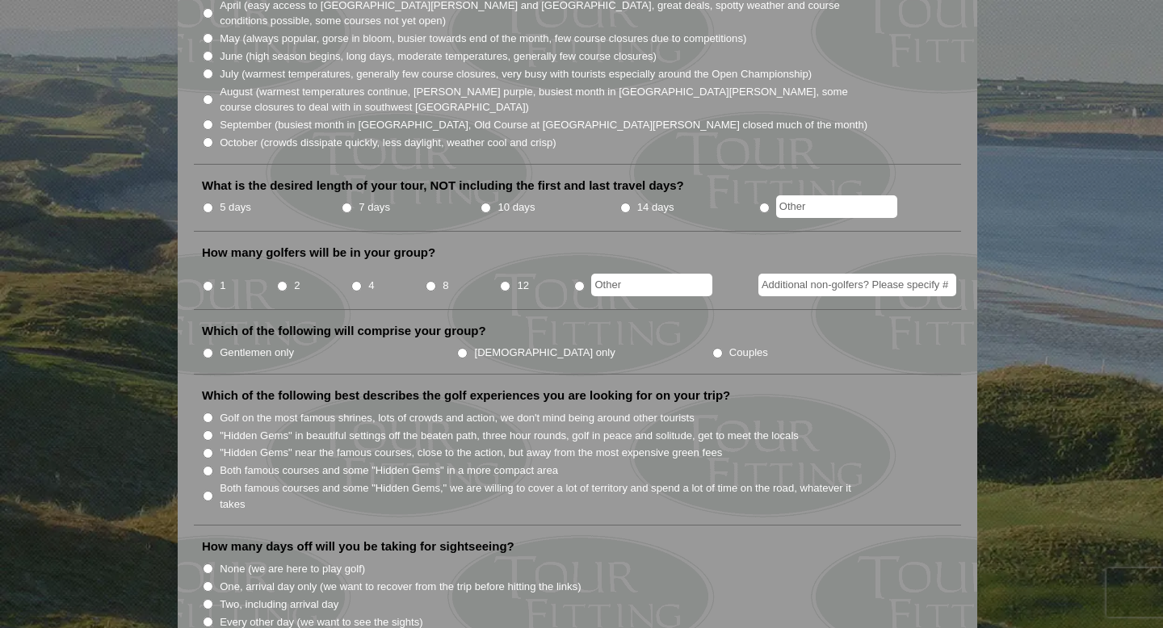
scroll to position [518, 0]
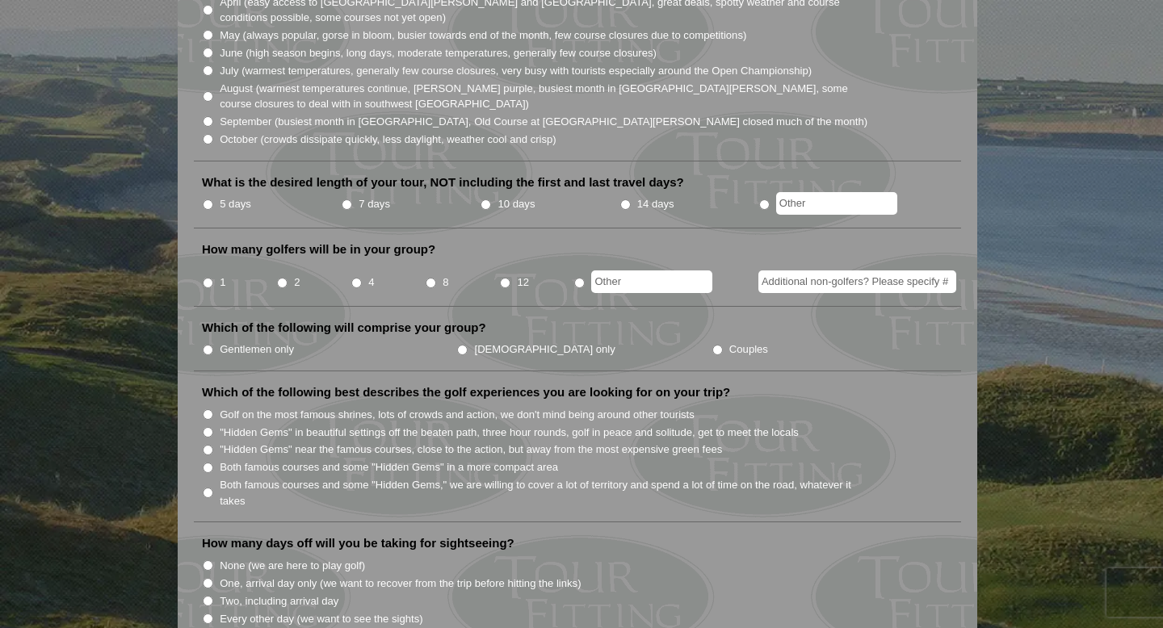
click at [484, 199] on input "10 days" at bounding box center [485, 204] width 10 height 10
radio input "true"
click at [276, 266] on li "2" at bounding box center [313, 277] width 74 height 31
click at [282, 278] on input "2" at bounding box center [282, 283] width 10 height 10
radio input "true"
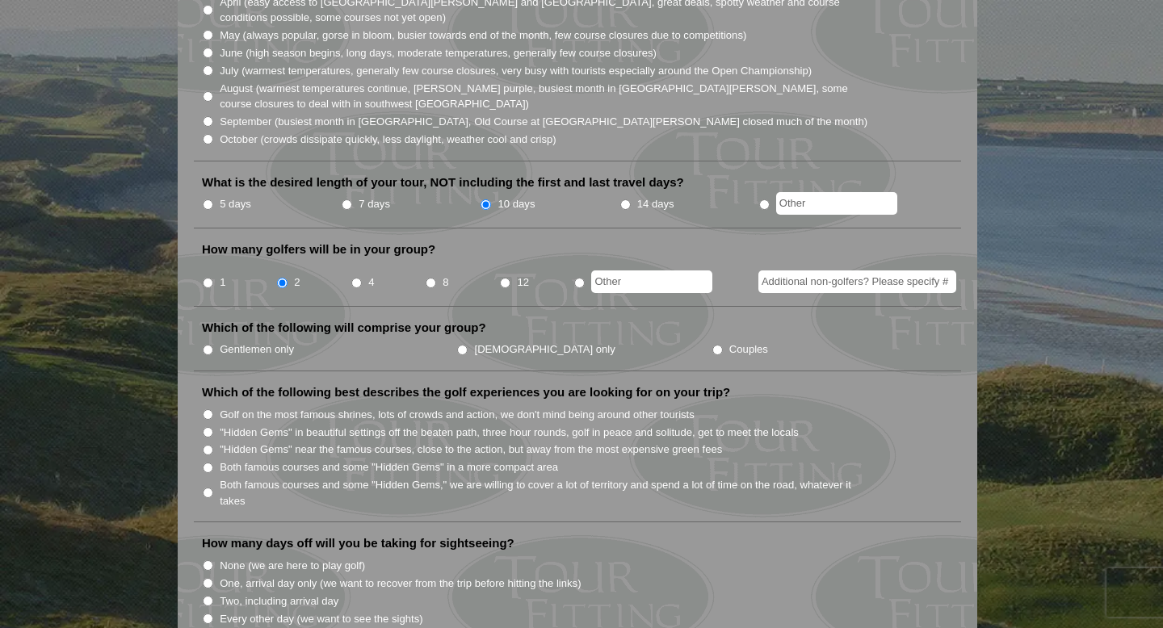
click at [825, 270] on input "Additional non-golfers? Please specify #" at bounding box center [857, 281] width 198 height 23
type input "2"
click at [729, 342] on label "Couples" at bounding box center [748, 350] width 39 height 16
click at [712, 345] on input "Couples" at bounding box center [717, 350] width 10 height 10
radio input "true"
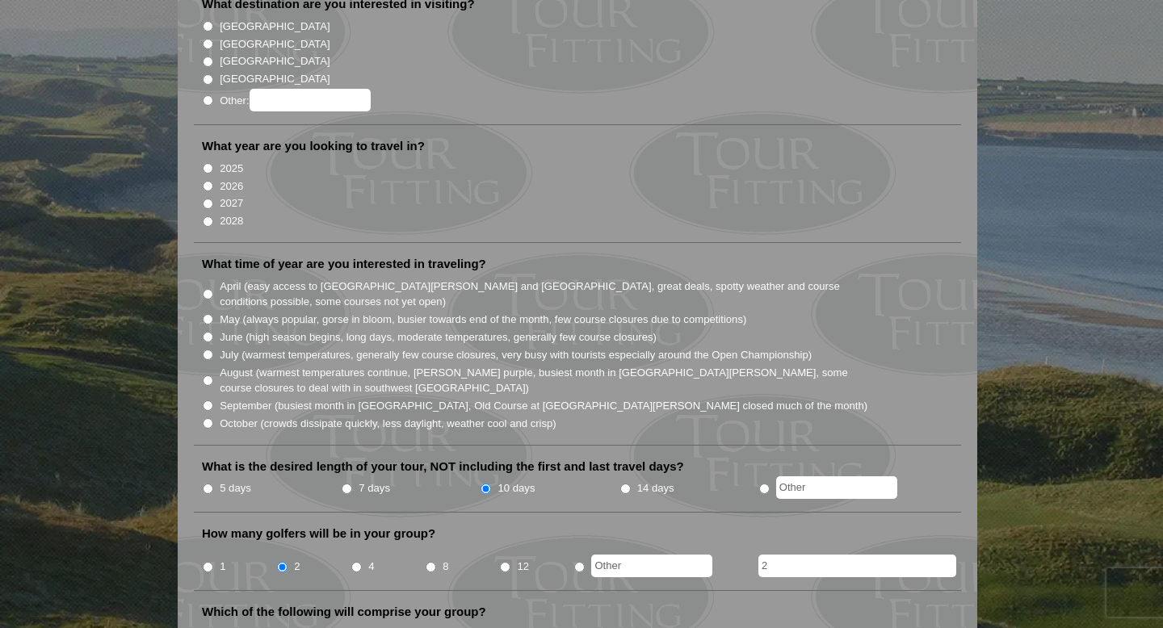
scroll to position [208, 0]
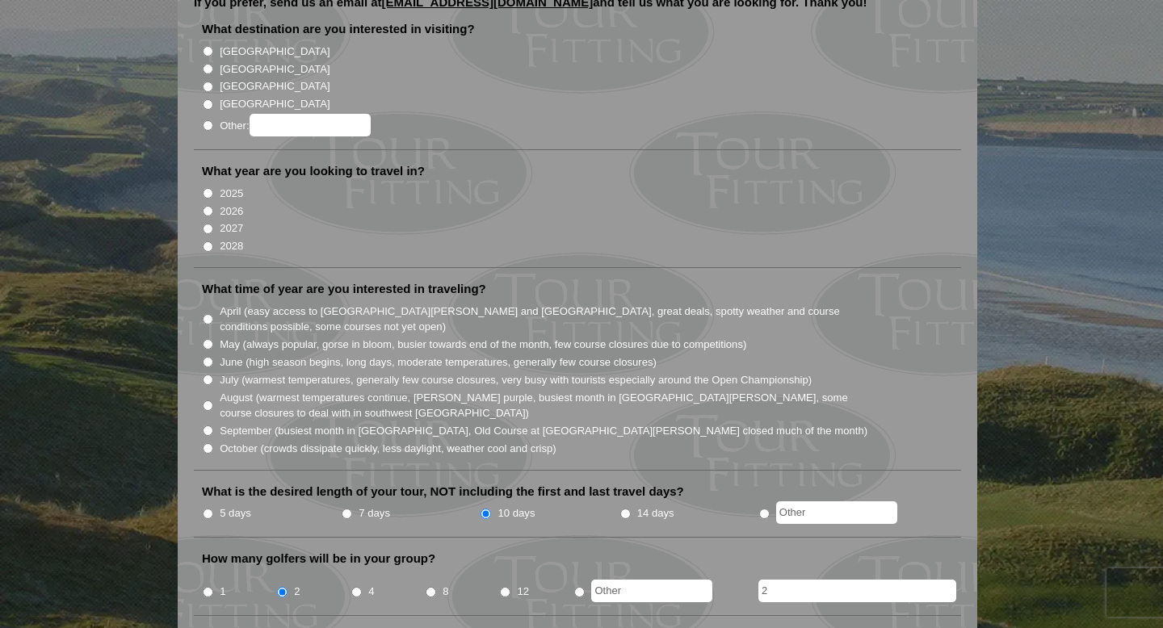
click at [211, 400] on input "August (warmest temperatures continue, [PERSON_NAME] purple, busiest month in […" at bounding box center [208, 405] width 10 height 10
radio input "true"
click at [206, 206] on input "2026" at bounding box center [208, 211] width 10 height 10
radio input "true"
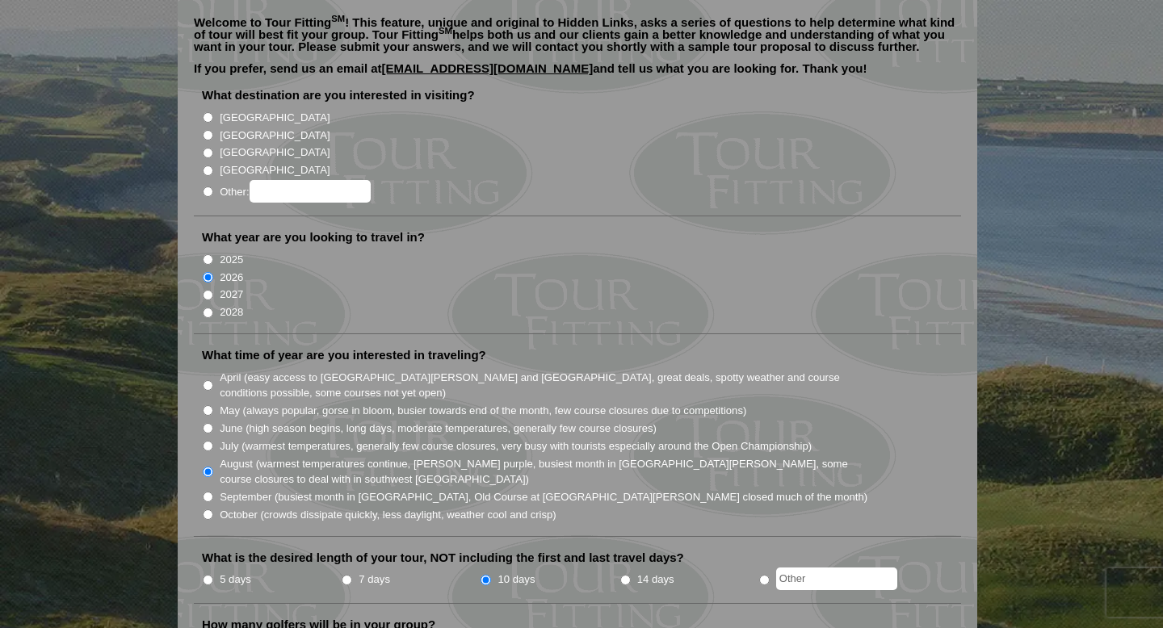
scroll to position [129, 0]
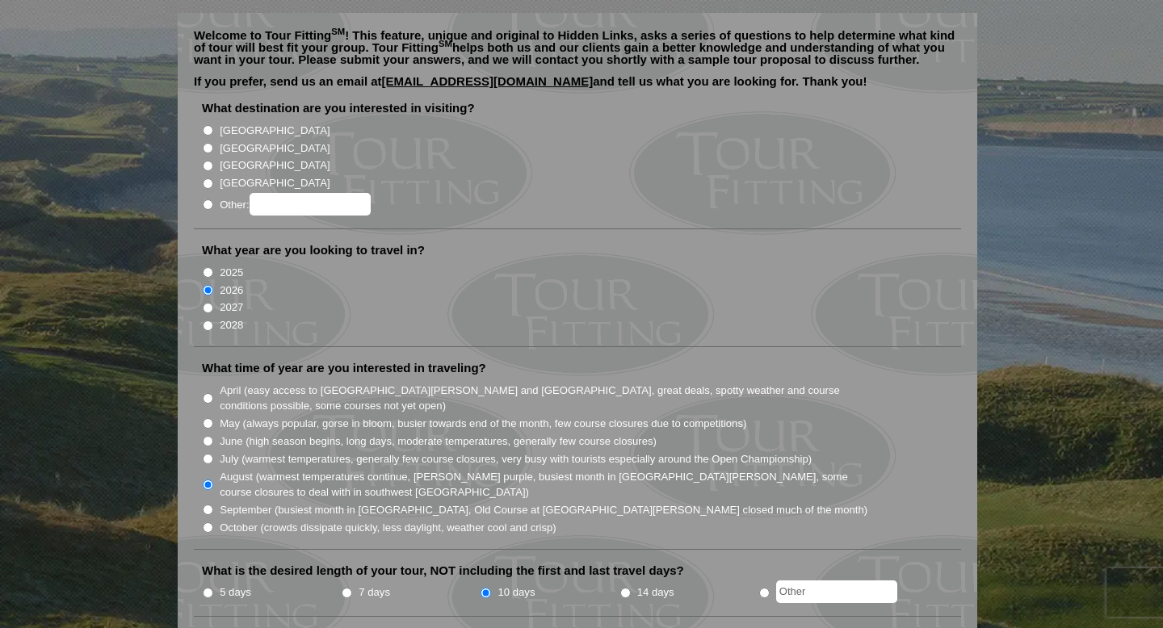
click at [209, 125] on input "[GEOGRAPHIC_DATA]" at bounding box center [208, 130] width 10 height 10
radio input "true"
click at [209, 143] on input "[GEOGRAPHIC_DATA]" at bounding box center [208, 148] width 10 height 10
radio input "true"
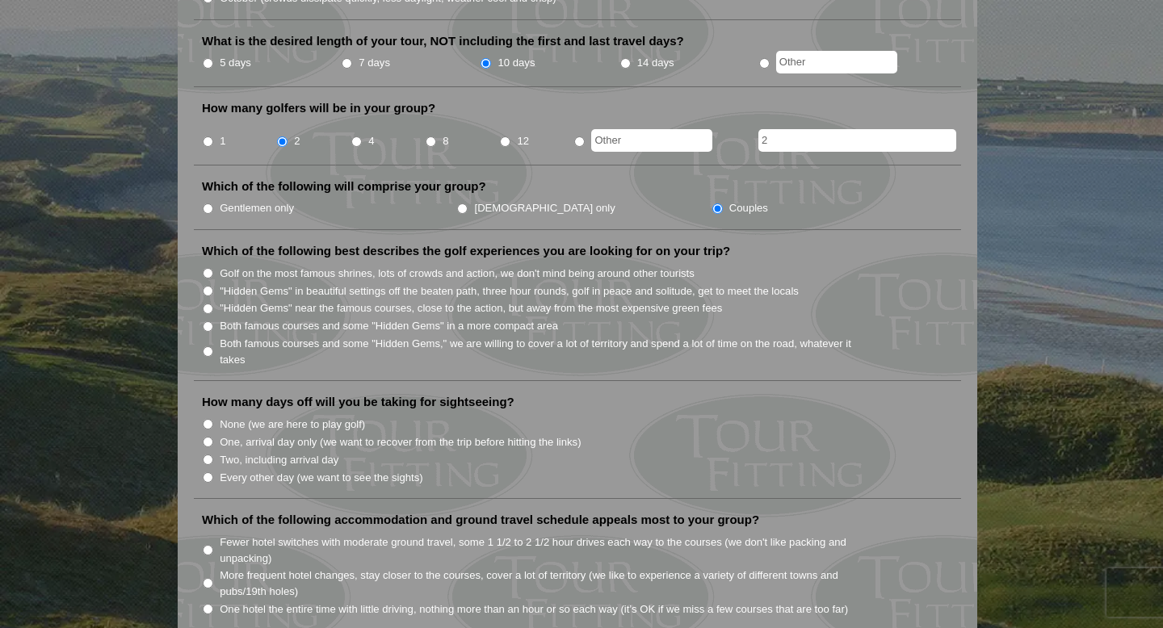
scroll to position [660, 0]
click at [211, 266] on input "Golf on the most famous shrines, lots of crowds and action, we don't mind being…" at bounding box center [208, 271] width 10 height 10
radio input "true"
click at [208, 320] on input "Both famous courses and some "Hidden Gems" in a more compact area" at bounding box center [208, 325] width 10 height 10
radio input "true"
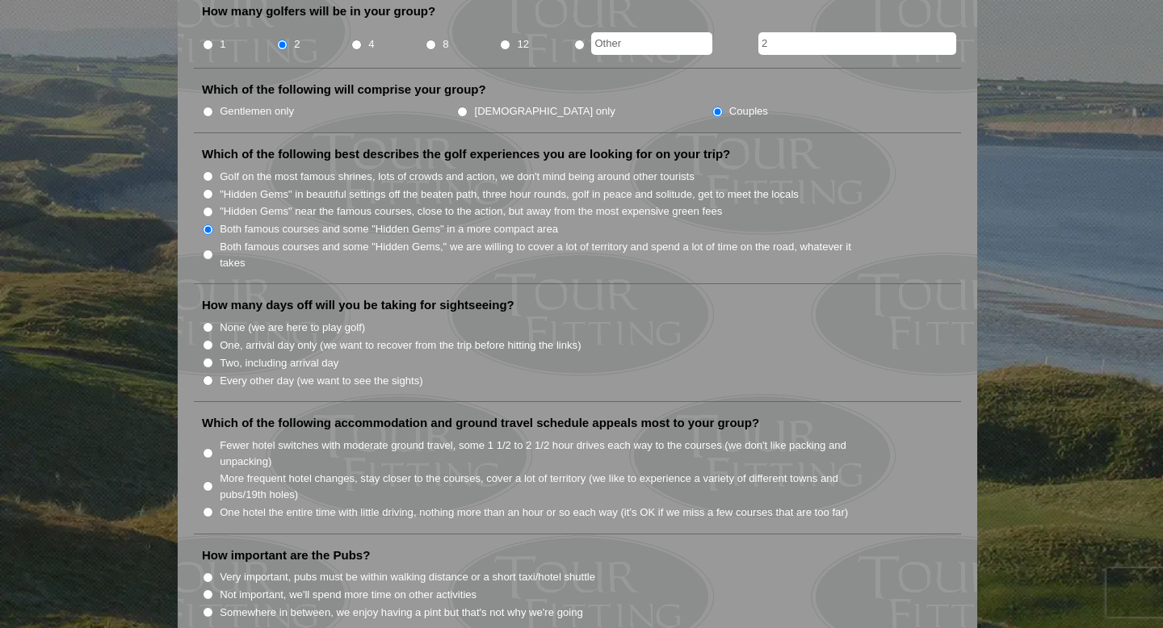
scroll to position [760, 0]
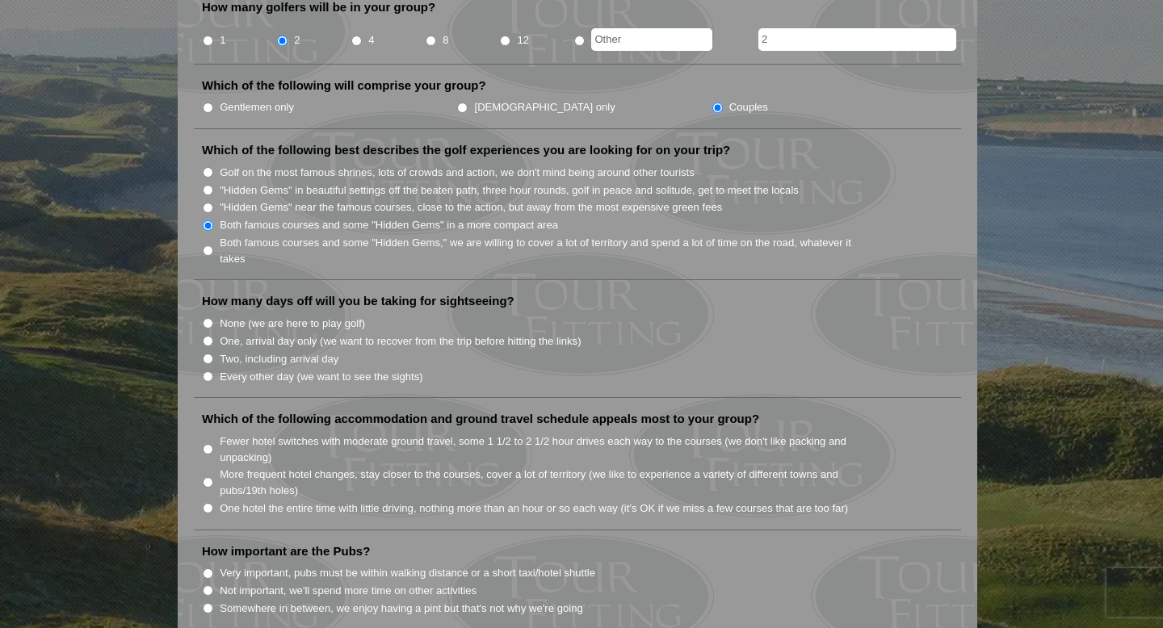
click at [211, 371] on input "Every other day (we want to see the sights)" at bounding box center [208, 376] width 10 height 10
radio input "true"
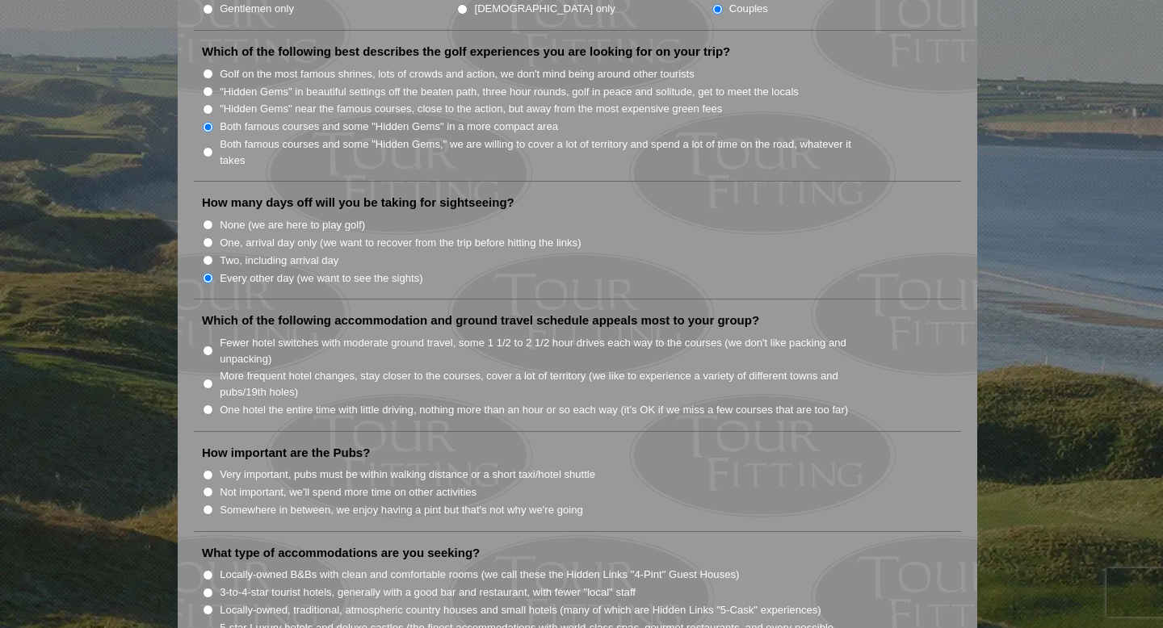
scroll to position [861, 0]
click at [208, 402] on input "One hotel the entire time with little driving, nothing more than an hour or so …" at bounding box center [208, 407] width 10 height 10
radio input "true"
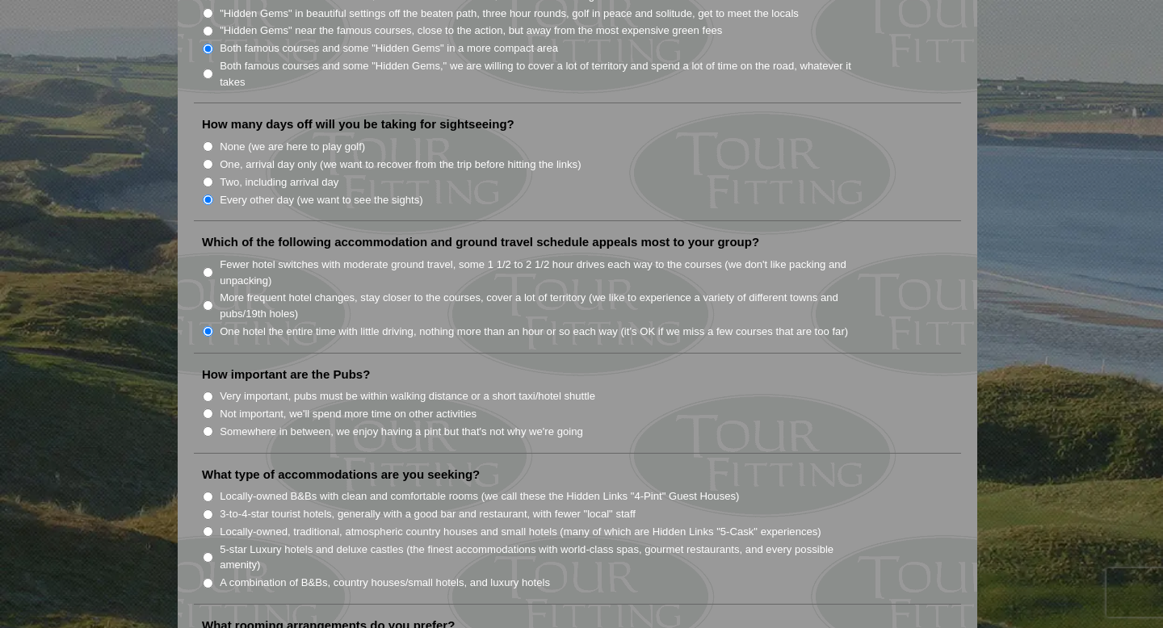
scroll to position [936, 0]
click at [208, 392] on input "Very important, pubs must be within walking distance or a short taxi/hotel shut…" at bounding box center [208, 397] width 10 height 10
radio input "true"
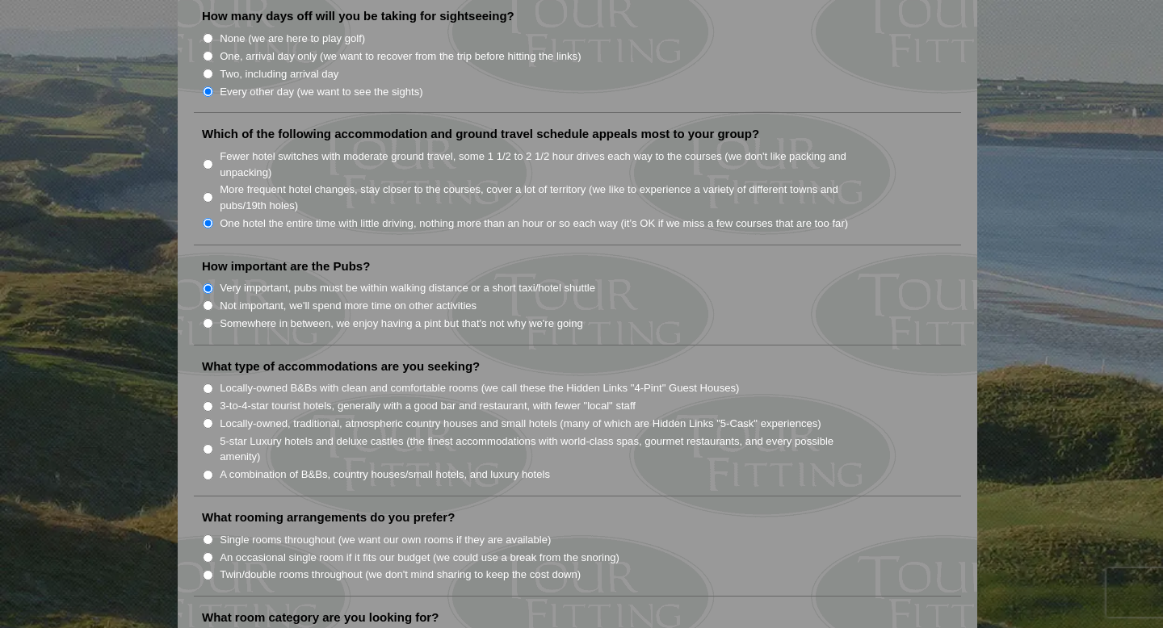
scroll to position [1048, 0]
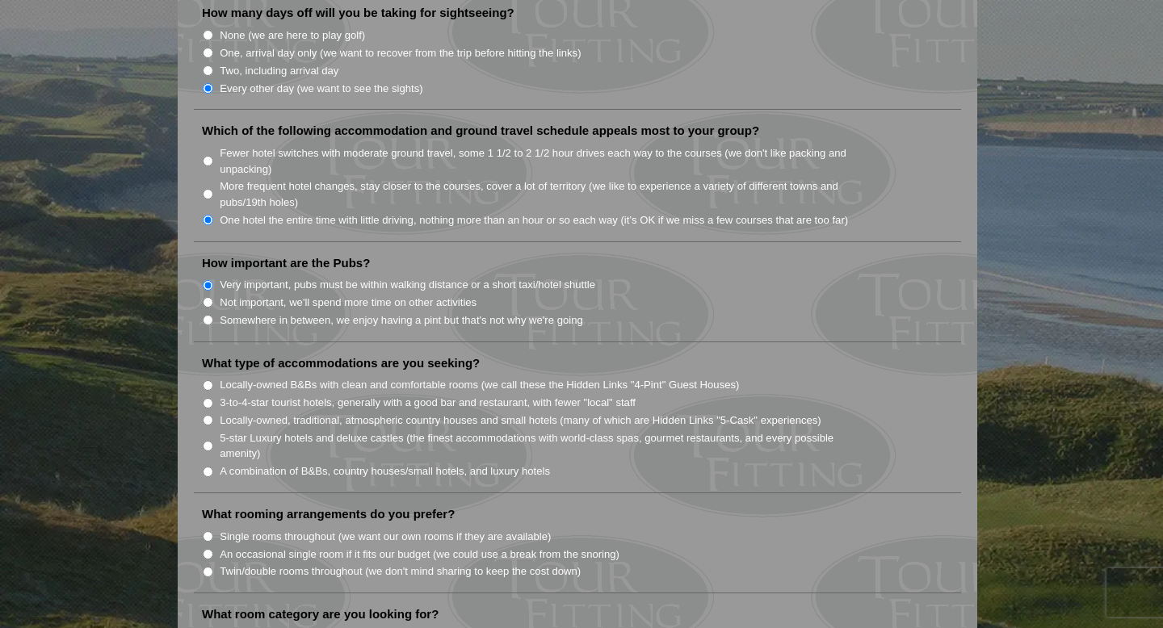
click at [204, 398] on input "3-to-4-star tourist hotels, generally with a good bar and restaurant, with fewe…" at bounding box center [208, 403] width 10 height 10
radio input "true"
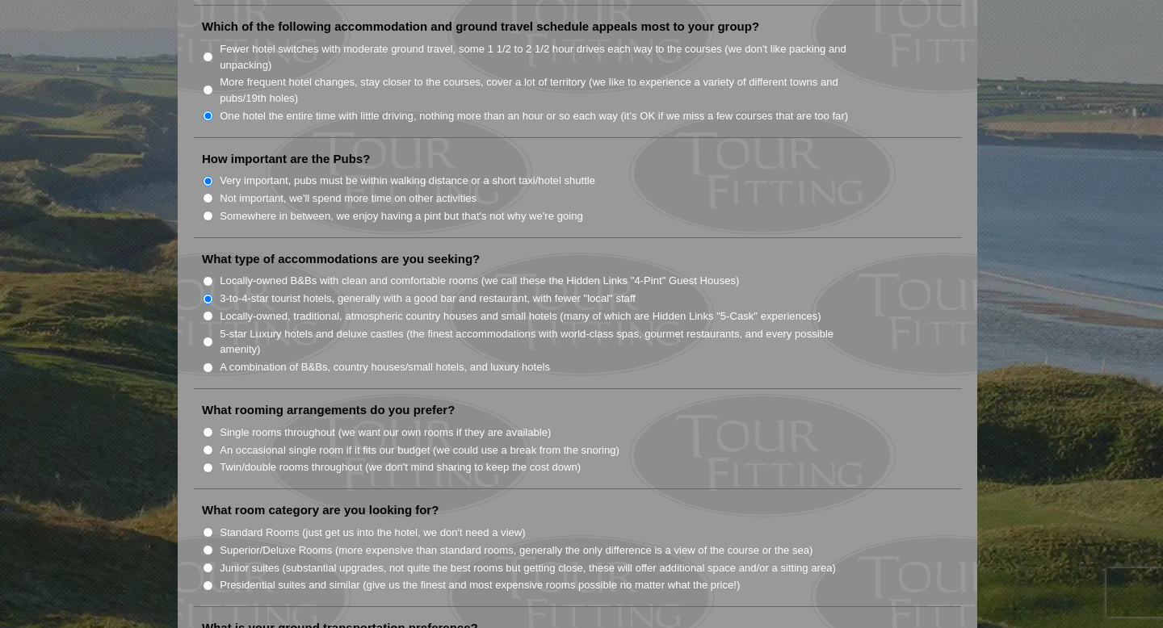
scroll to position [1153, 0]
click at [203, 462] on input "Twin/double rooms throughout (we don't mind sharing to keep the cost down)" at bounding box center [208, 467] width 10 height 10
radio input "true"
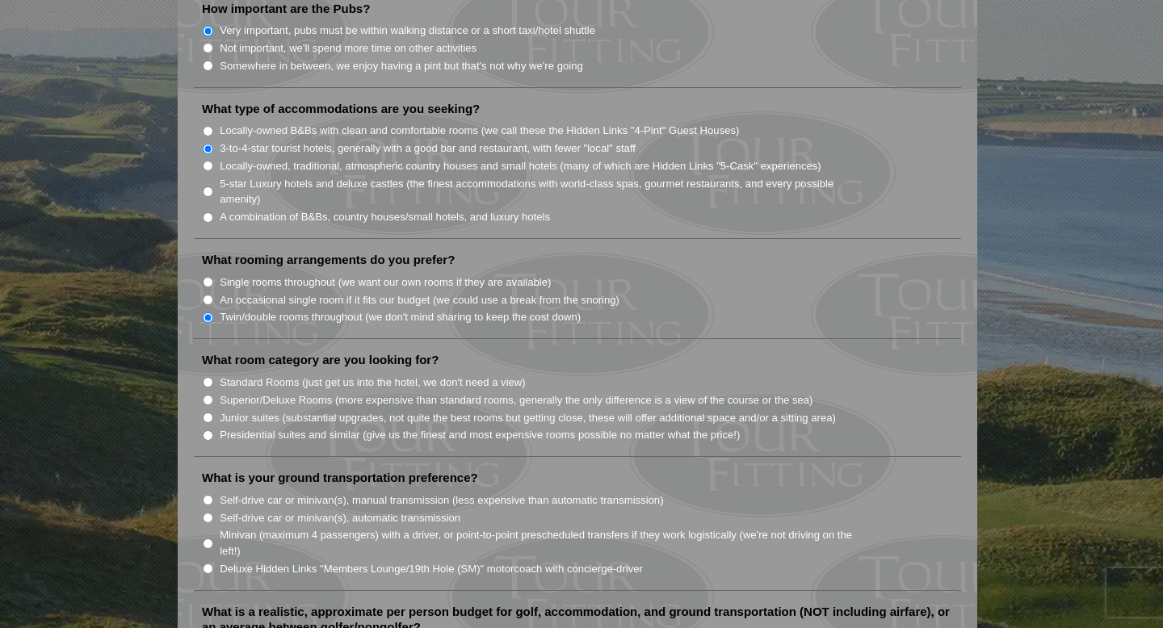
scroll to position [1306, 0]
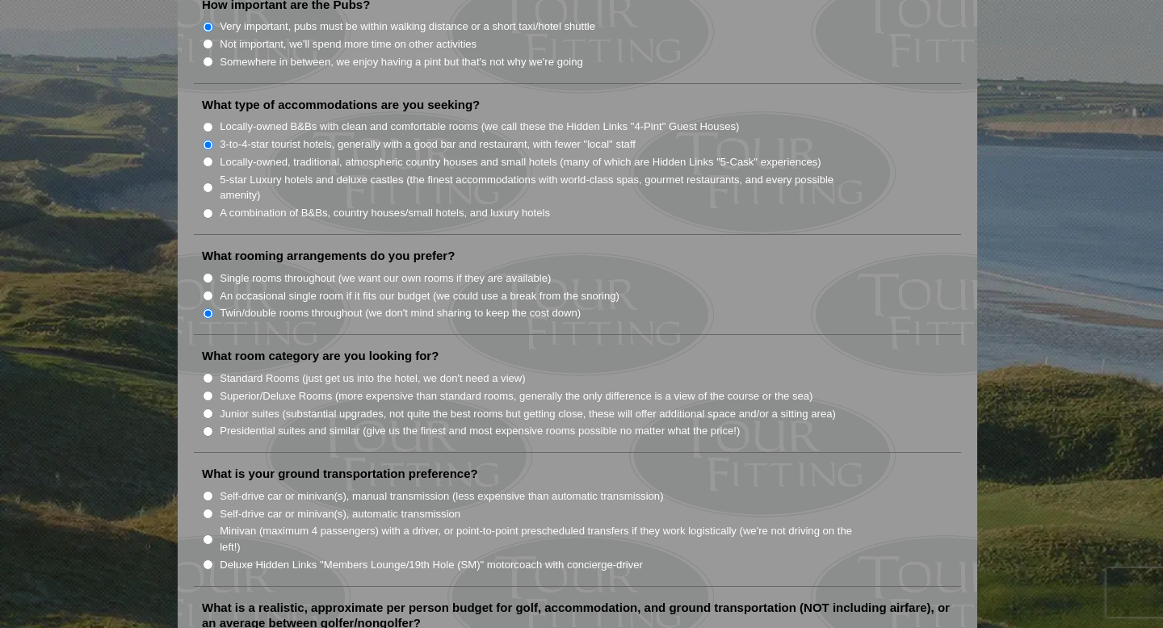
click at [208, 391] on input "Superior/Deluxe Rooms (more expensive than standard rooms, generally the only d…" at bounding box center [208, 396] width 10 height 10
radio input "true"
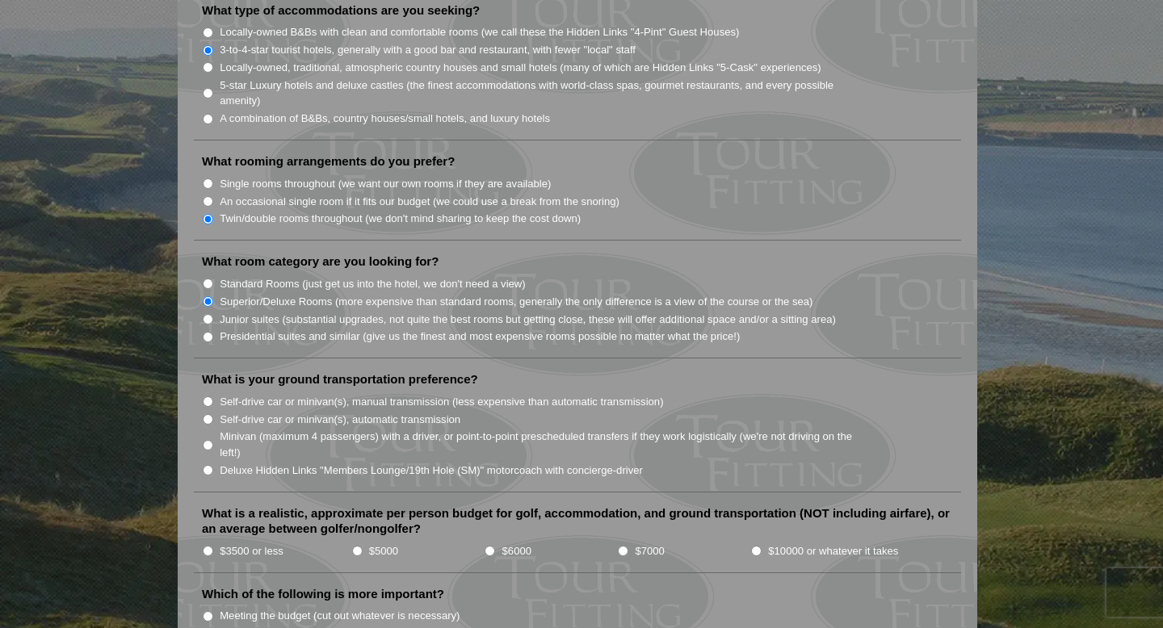
scroll to position [1402, 0]
click at [208, 430] on li "Minivan (maximum 4 passengers) with a driver, or point-to-point prescheduled tr…" at bounding box center [584, 442] width 764 height 33
click at [206, 438] on input "Minivan (maximum 4 passengers) with a driver, or point-to-point prescheduled tr…" at bounding box center [208, 443] width 10 height 10
radio input "true"
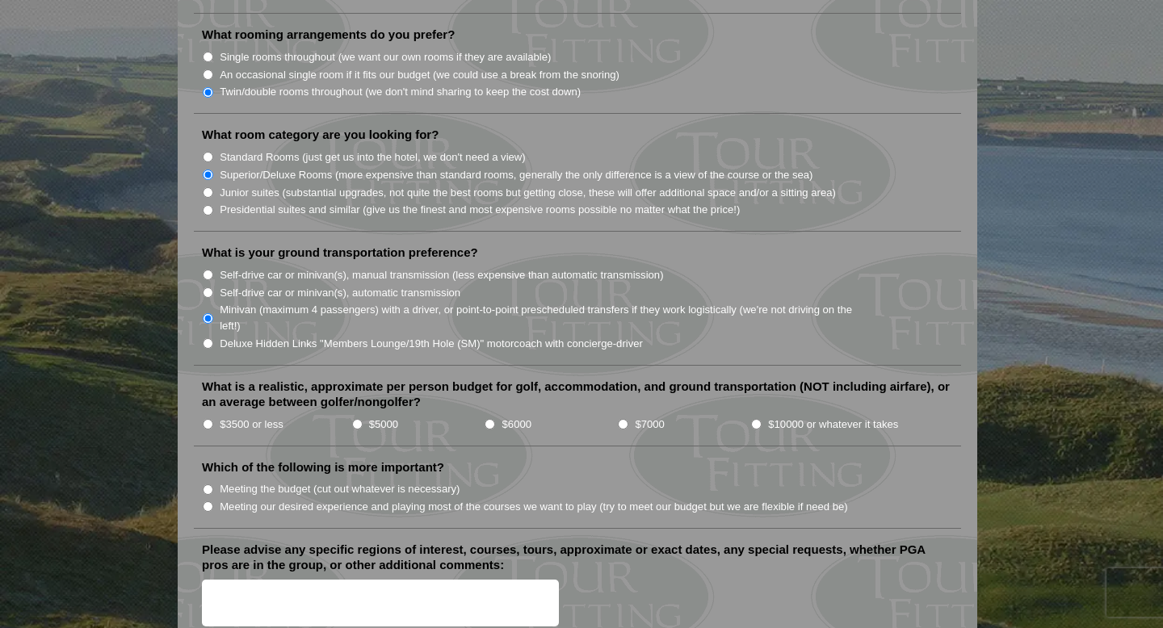
scroll to position [1528, 0]
click at [491, 418] on input "$6000" at bounding box center [489, 423] width 10 height 10
radio input "true"
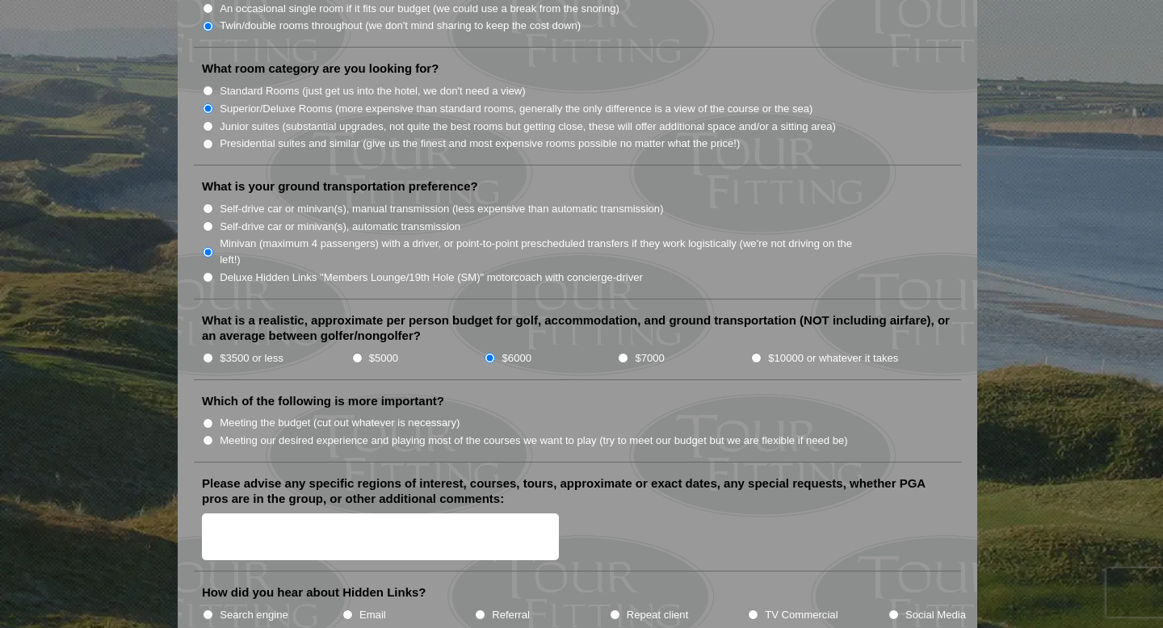
scroll to position [1595, 0]
click at [208, 417] on input "Meeting the budget (cut out whatever is necessary)" at bounding box center [208, 422] width 10 height 10
radio input "true"
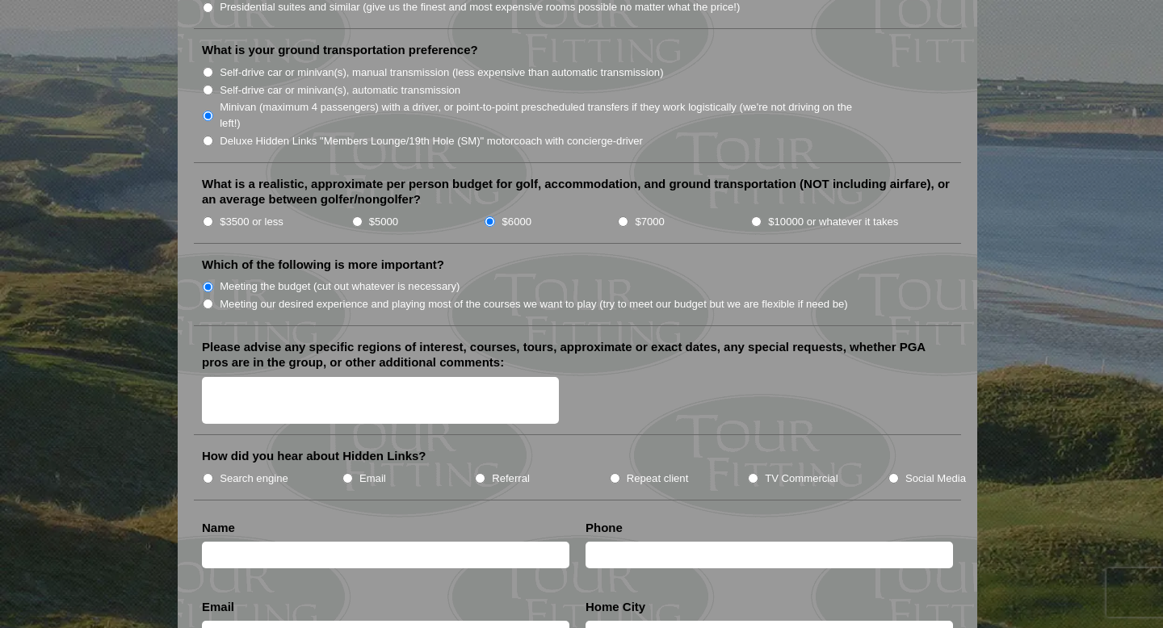
scroll to position [1733, 0]
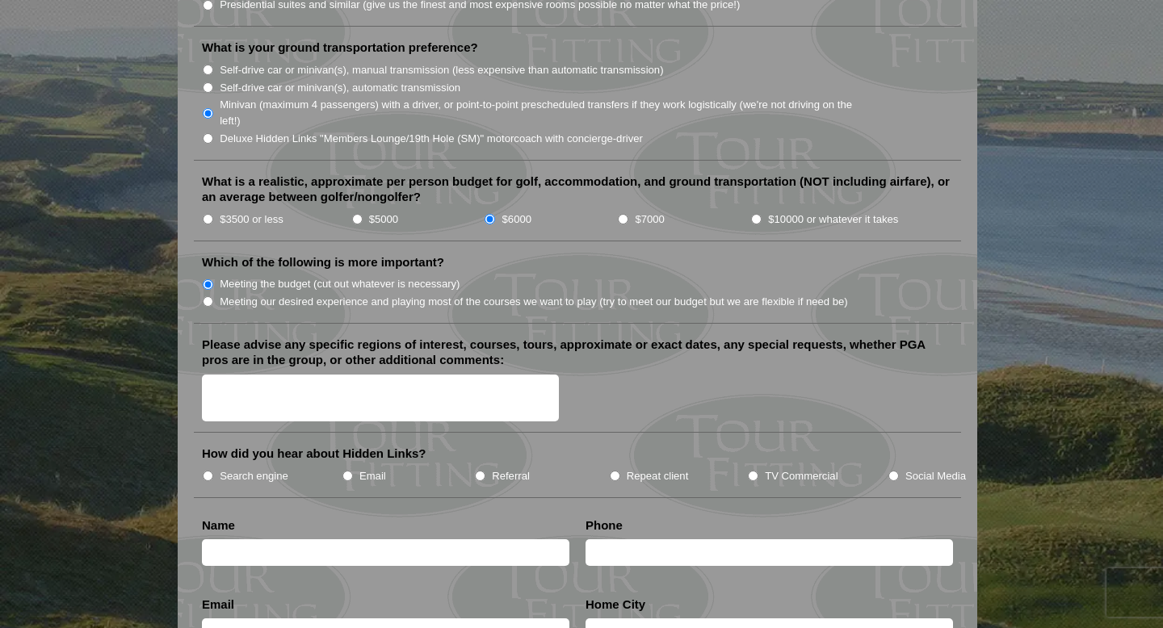
click at [247, 468] on label "Search engine" at bounding box center [254, 476] width 69 height 16
click at [213, 471] on input "Search engine" at bounding box center [208, 476] width 10 height 10
radio input "true"
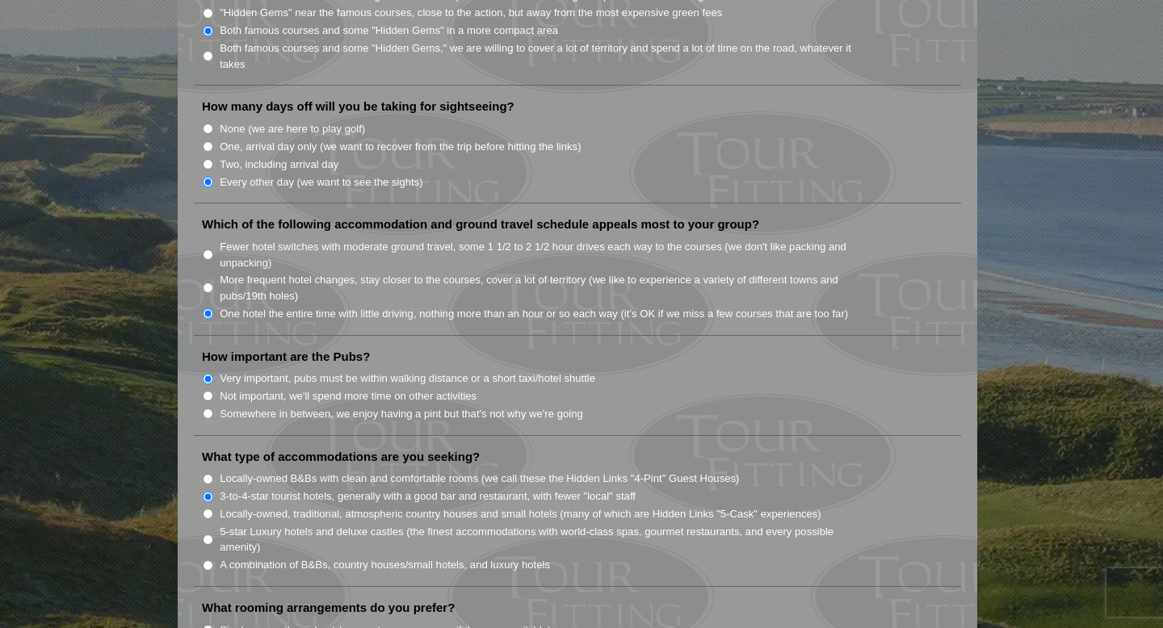
scroll to position [0, 0]
